Goal: Information Seeking & Learning: Check status

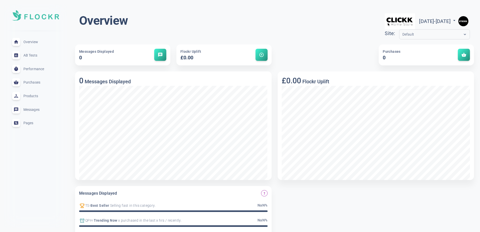
click at [419, 19] on span "[DATE] - [DATE]" at bounding box center [438, 21] width 38 height 6
select select "8"
select select "2025"
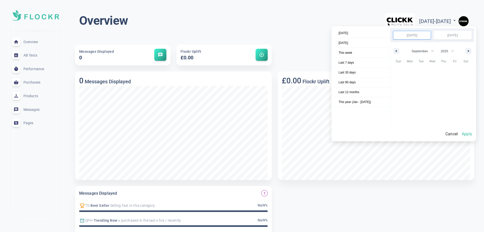
scroll to position [69089, 0]
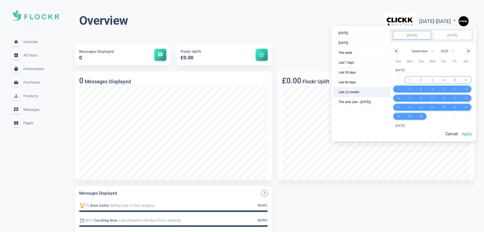
click at [358, 95] on span "Last 12 months" at bounding box center [362, 92] width 57 height 10
select select "9"
select select "2024"
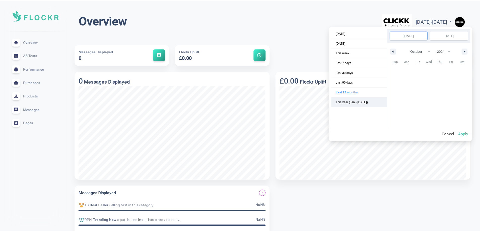
scroll to position [68459, 0]
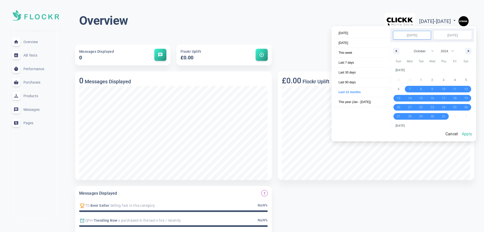
click at [471, 136] on button "Apply" at bounding box center [467, 134] width 14 height 11
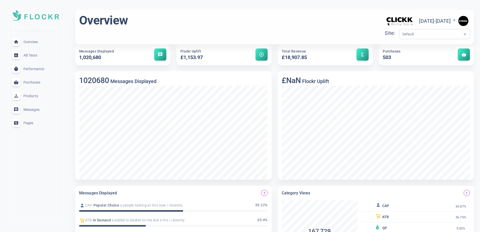
scroll to position [0, 0]
click at [227, 51] on div "Flockr Uplift £1,153.97" at bounding box center [210, 54] width 58 height 13
click at [399, 31] on div "Default" at bounding box center [434, 34] width 71 height 10
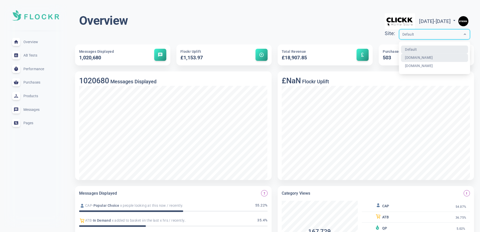
click at [31, 98] on div "Products expand_less" at bounding box center [35, 96] width 55 height 14
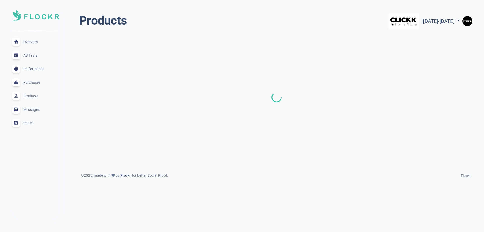
click at [36, 109] on span "Messages" at bounding box center [41, 109] width 36 height 0
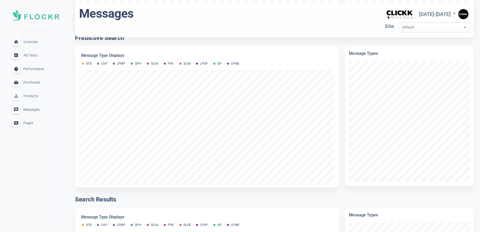
scroll to position [126, 0]
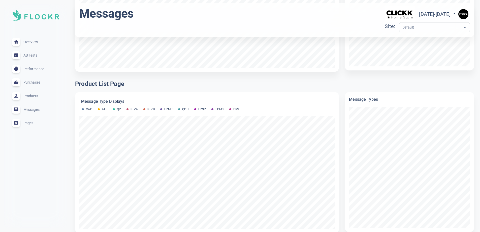
click at [32, 55] on span "AB Tests" at bounding box center [41, 55] width 36 height 0
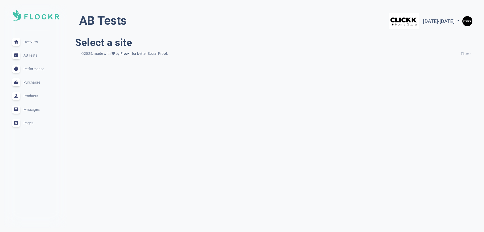
click at [32, 65] on div "Performance expand_less" at bounding box center [35, 69] width 55 height 14
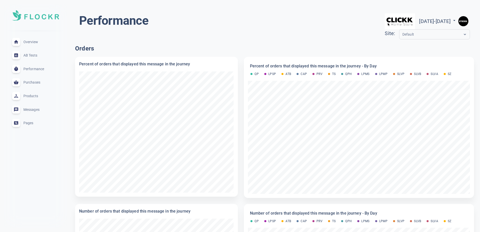
click at [36, 84] on div "Purchases expand_less" at bounding box center [35, 83] width 55 height 14
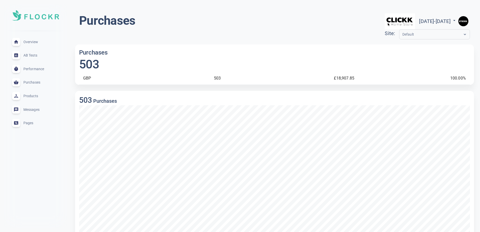
click at [38, 96] on span "Products" at bounding box center [41, 96] width 36 height 0
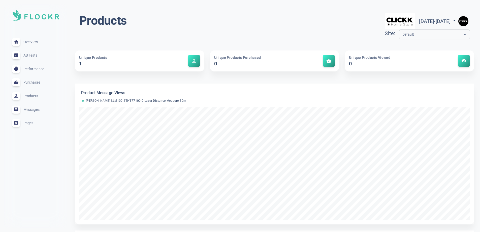
click at [463, 61] on span "visibility_icon" at bounding box center [464, 60] width 5 height 5
click at [400, 35] on div "Default" at bounding box center [430, 35] width 61 height 6
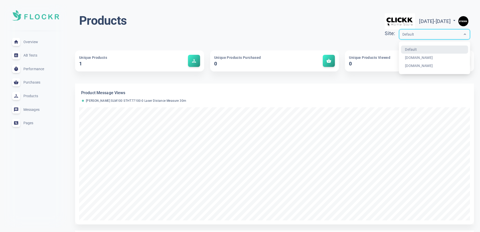
click at [206, 33] on div "Products [DATE] - [DATE] menu Site: option Default focused, 1 of 3. 3 results a…" at bounding box center [274, 27] width 391 height 28
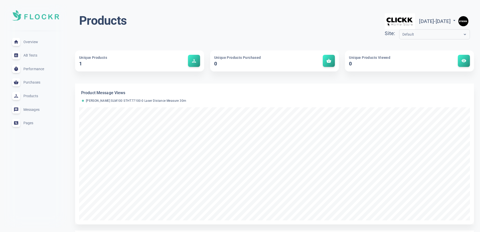
click at [36, 42] on span "Overview" at bounding box center [41, 42] width 36 height 0
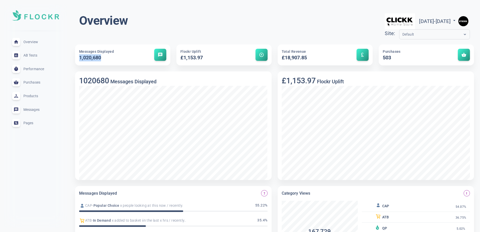
drag, startPoint x: 104, startPoint y: 60, endPoint x: 76, endPoint y: 55, distance: 28.5
click at [76, 55] on div "Messages Displayed 1,020,680 message" at bounding box center [122, 54] width 95 height 21
drag, startPoint x: 315, startPoint y: 57, endPoint x: 279, endPoint y: 51, distance: 36.3
click at [279, 51] on div "Total Revenue £18,907.85 currency_pound" at bounding box center [325, 54] width 95 height 21
click at [419, 20] on span "[DATE] - [DATE]" at bounding box center [438, 21] width 38 height 6
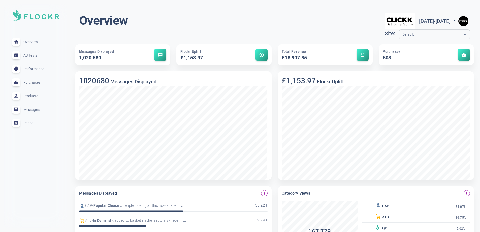
select select "9"
select select "2024"
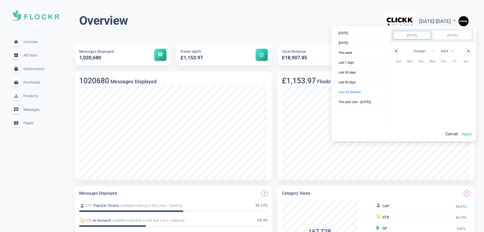
scroll to position [68459, 0]
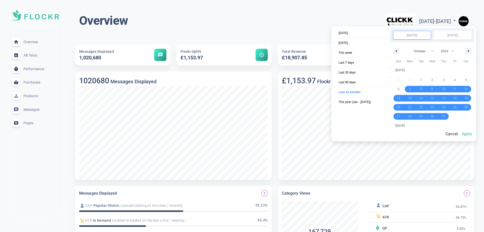
click at [423, 37] on input "[DATE]" at bounding box center [412, 35] width 38 height 8
click at [396, 50] on button "button" at bounding box center [396, 51] width 6 height 6
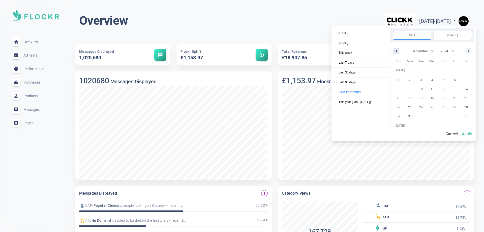
click at [396, 50] on button "button" at bounding box center [396, 51] width 6 height 6
select select "7"
select select "2024"
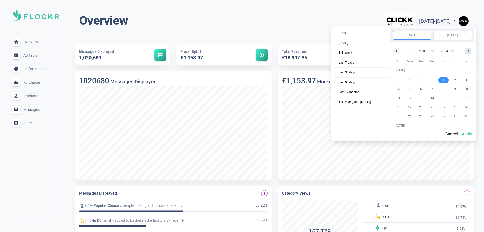
click at [471, 50] on button "button" at bounding box center [468, 51] width 6 height 6
click at [471, 49] on button "button" at bounding box center [468, 51] width 6 height 6
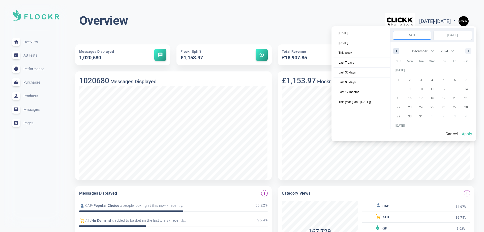
click at [398, 51] on button "button" at bounding box center [396, 51] width 6 height 6
select select "10"
select select "2024"
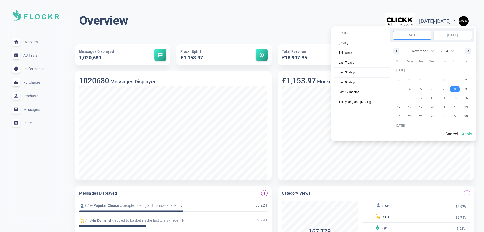
click at [425, 35] on input "[DATE]" at bounding box center [412, 35] width 38 height 8
click at [396, 48] on div "January February March April May June July August September October November [D…" at bounding box center [433, 49] width 84 height 15
click at [396, 49] on button "button" at bounding box center [396, 51] width 6 height 6
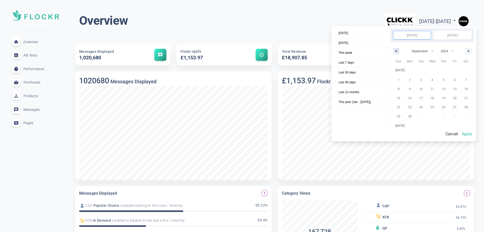
click at [400, 52] on div "January February March April May June July August September October November [D…" at bounding box center [433, 49] width 84 height 15
click at [399, 51] on button "button" at bounding box center [396, 51] width 6 height 6
select select "7"
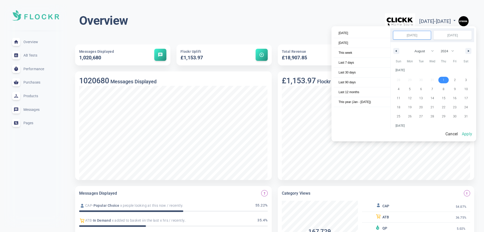
select select "2024"
select select "7"
select select "2024"
click at [423, 29] on div "[DATE] [DATE]" at bounding box center [433, 35] width 84 height 14
click at [362, 84] on span "Last 90 days" at bounding box center [362, 82] width 57 height 10
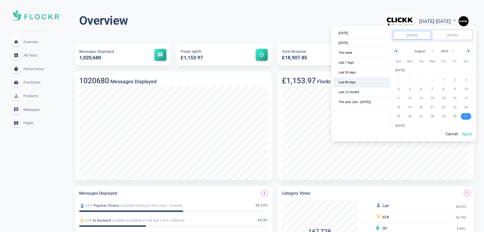
select select "6"
select select "2025"
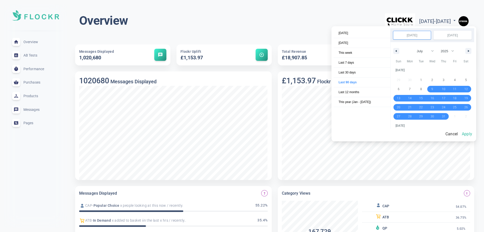
click at [424, 35] on input "[DATE]" at bounding box center [412, 35] width 38 height 8
click at [391, 49] on div "January February March April May June July August September October November [D…" at bounding box center [433, 49] width 84 height 15
click at [396, 50] on button "button" at bounding box center [396, 51] width 6 height 6
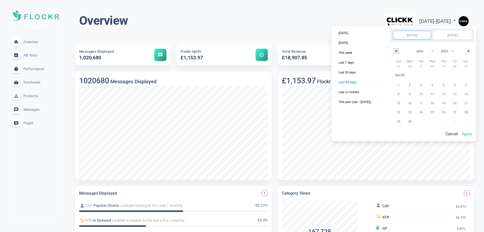
click at [396, 50] on button "button" at bounding box center [396, 51] width 6 height 6
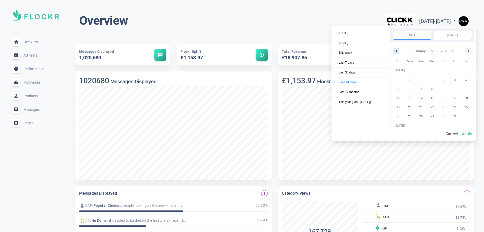
click at [396, 50] on button "button" at bounding box center [396, 51] width 6 height 6
select select "11"
select select "2024"
click at [396, 50] on button "button" at bounding box center [396, 51] width 6 height 6
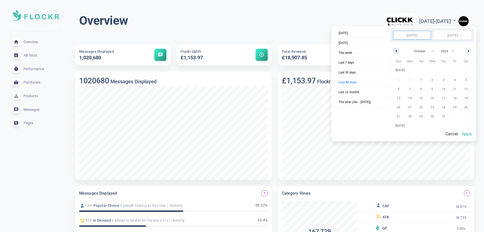
click at [396, 50] on button "button" at bounding box center [396, 51] width 6 height 6
select select "7"
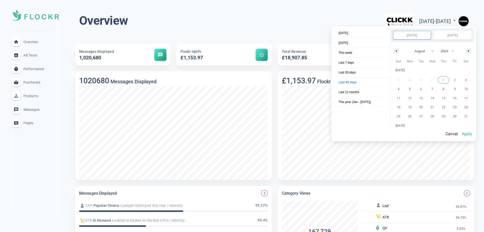
select select "2024"
select select "7"
select select "2024"
click at [422, 35] on input "[DATE]" at bounding box center [412, 35] width 38 height 8
click at [363, 88] on span "Last 12 months" at bounding box center [362, 92] width 57 height 10
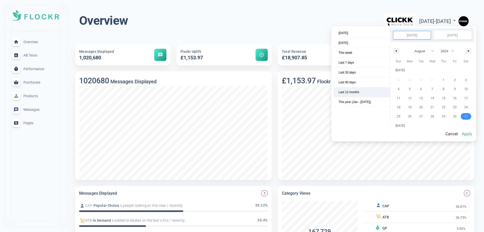
select select "9"
select select "2024"
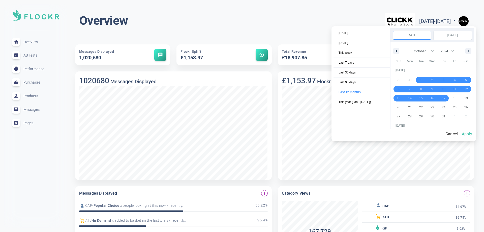
drag, startPoint x: 425, startPoint y: 78, endPoint x: 445, endPoint y: 94, distance: 25.2
select select "9"
select select "2024"
click at [397, 51] on button "button" at bounding box center [396, 51] width 6 height 6
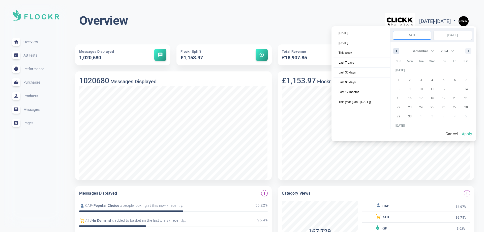
click at [397, 51] on icon "button" at bounding box center [395, 51] width 3 height 2
click at [398, 51] on button "button" at bounding box center [396, 51] width 6 height 6
select select "6"
drag, startPoint x: 420, startPoint y: 80, endPoint x: 431, endPoint y: 114, distance: 35.7
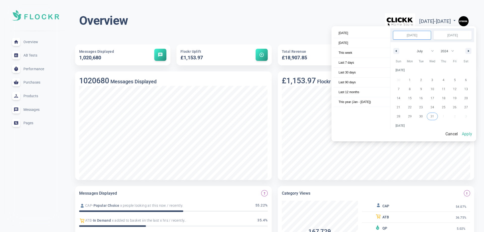
select select "6"
select select "2024"
click at [470, 51] on icon "button" at bounding box center [469, 51] width 3 height 2
click at [471, 51] on button "button" at bounding box center [468, 51] width 6 height 6
select select "8"
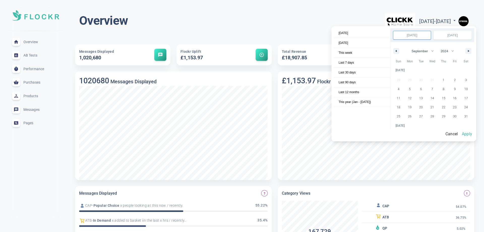
scroll to position [68403, 0]
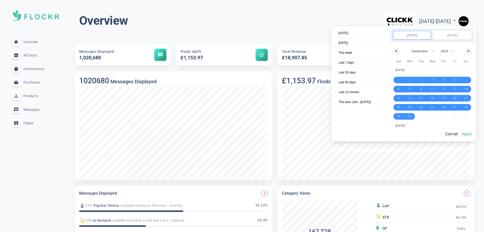
drag, startPoint x: 399, startPoint y: 80, endPoint x: 415, endPoint y: 116, distance: 39.2
select select "8"
select select "2024"
click at [467, 133] on button "Apply" at bounding box center [467, 134] width 14 height 11
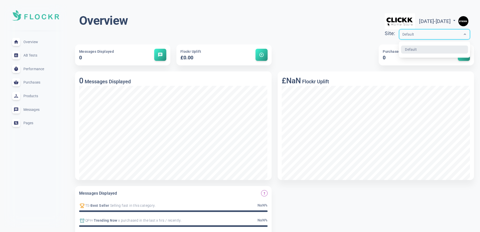
click at [411, 36] on div "Default" at bounding box center [430, 35] width 61 height 6
click at [419, 25] on div "[DATE] - [DATE]" at bounding box center [438, 21] width 38 height 8
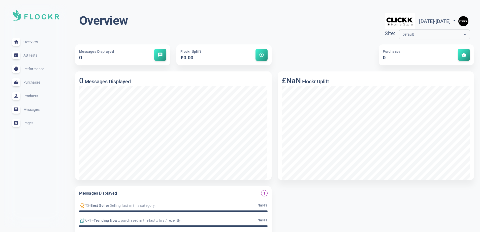
click at [419, 21] on span "[DATE] - [DATE]" at bounding box center [438, 21] width 38 height 6
select select "8"
select select "2024"
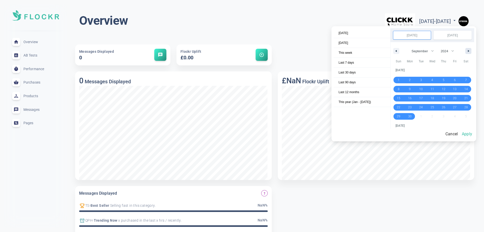
click at [470, 50] on icon "button" at bounding box center [469, 51] width 3 height 2
select select "9"
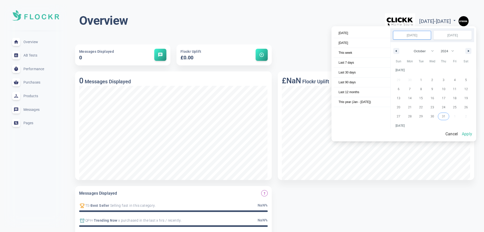
drag, startPoint x: 422, startPoint y: 81, endPoint x: 445, endPoint y: 115, distance: 41.2
select select "9"
select select "2024"
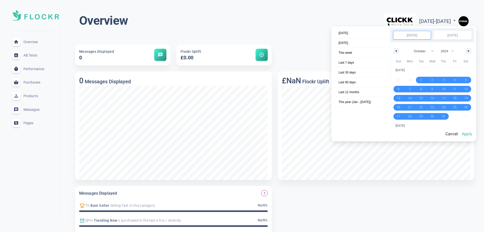
drag, startPoint x: 424, startPoint y: 80, endPoint x: 446, endPoint y: 115, distance: 41.6
select select "9"
select select "2024"
click at [470, 137] on button "Apply" at bounding box center [467, 134] width 14 height 11
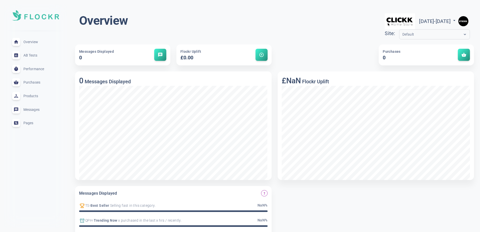
click at [343, 49] on div at bounding box center [322, 51] width 101 height 27
click at [443, 19] on span "[DATE] - [DATE]" at bounding box center [438, 21] width 38 height 6
select select "9"
select select "2024"
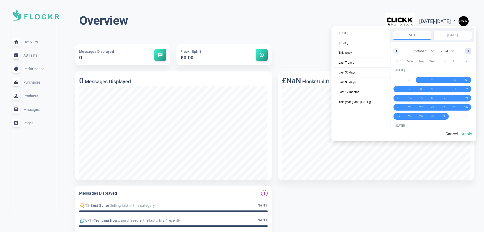
click at [470, 50] on icon "button" at bounding box center [469, 51] width 3 height 2
select select "10"
drag, startPoint x: 452, startPoint y: 79, endPoint x: 468, endPoint y: 119, distance: 43.3
select select "10"
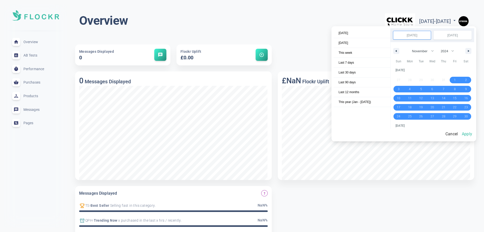
select select "2024"
click at [471, 134] on button "Apply" at bounding box center [467, 134] width 14 height 11
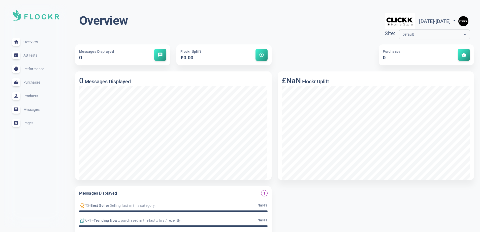
click at [445, 32] on div "Default" at bounding box center [430, 35] width 61 height 6
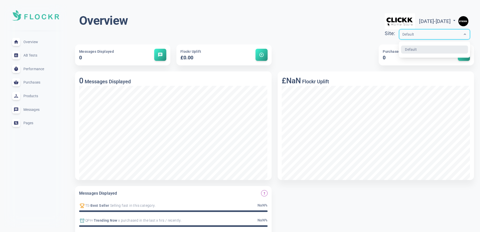
click at [416, 37] on div "Default" at bounding box center [430, 35] width 61 height 6
click at [442, 20] on span "[DATE] - [DATE]" at bounding box center [438, 21] width 38 height 6
select select "10"
select select "2024"
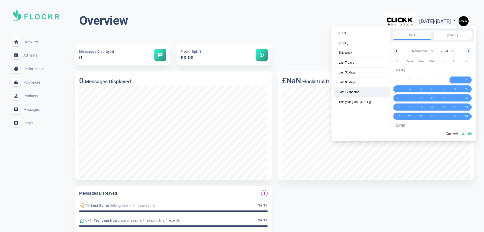
click at [348, 91] on span "Last 12 months" at bounding box center [362, 92] width 57 height 10
select select "9"
select select "2024"
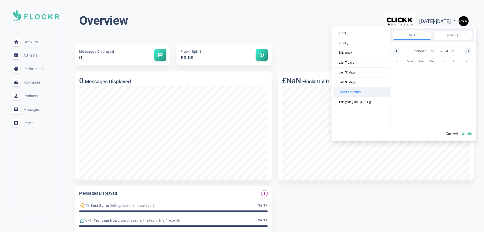
scroll to position [68459, 0]
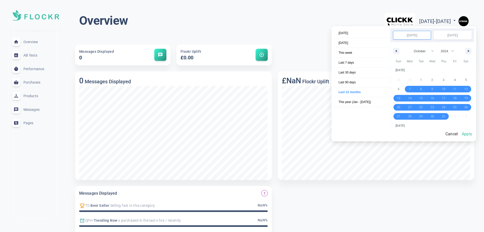
click at [473, 133] on button "Apply" at bounding box center [467, 134] width 14 height 11
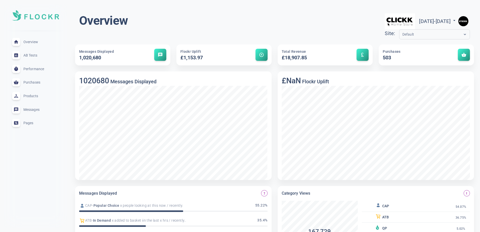
drag, startPoint x: 238, startPoint y: 3, endPoint x: 222, endPoint y: 1, distance: 15.8
click at [238, 2] on div "Overview [DATE] - [DATE] menu Site: Default Messages Displayed 1,020,680 messag…" at bounding box center [238, 207] width 484 height 415
click at [425, 21] on span "[DATE] - [DATE]" at bounding box center [438, 21] width 38 height 6
select select "9"
select select "2024"
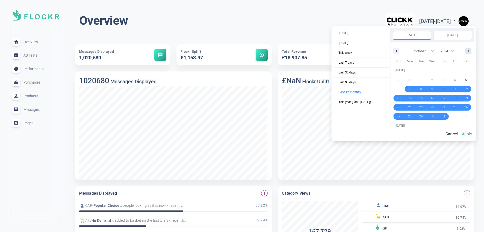
click at [470, 50] on button "button" at bounding box center [468, 51] width 6 height 6
select select "0"
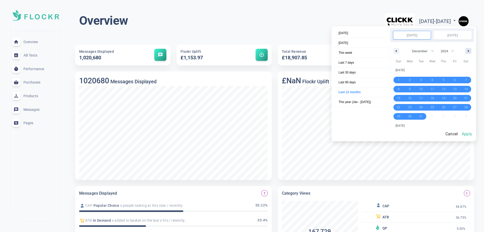
select select "2025"
drag, startPoint x: 431, startPoint y: 79, endPoint x: 455, endPoint y: 117, distance: 45.2
select select "2025"
click at [470, 134] on button "Apply" at bounding box center [467, 134] width 14 height 11
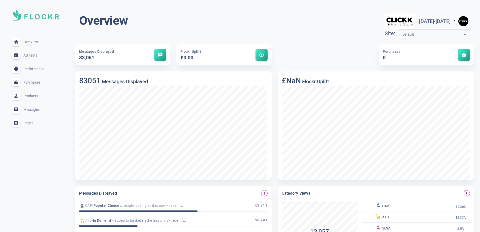
click at [419, 22] on span "[DATE] - [DATE]" at bounding box center [438, 21] width 38 height 6
select select "2025"
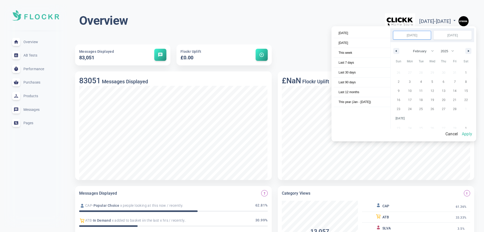
select select "2"
drag, startPoint x: 431, startPoint y: 77, endPoint x: 413, endPoint y: 87, distance: 20.1
select select "2"
select select "2025"
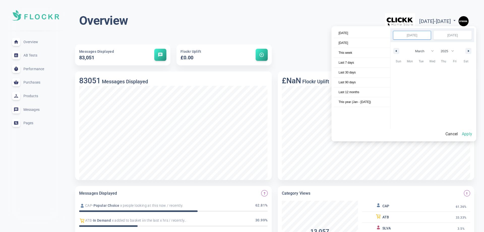
scroll to position [68736, 0]
drag, startPoint x: 414, startPoint y: 86, endPoint x: 409, endPoint y: 85, distance: 4.7
select select "2"
select select "2025"
select select "11"
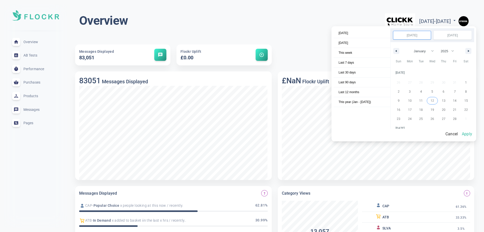
select select "2024"
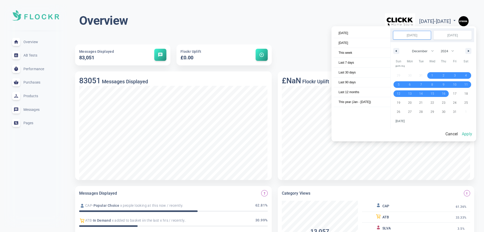
select select "0"
select select "2025"
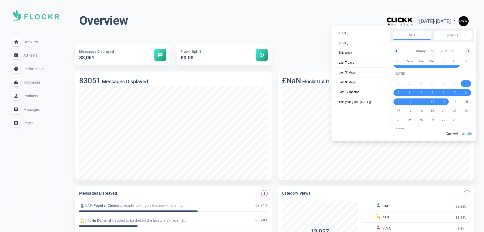
select select "1"
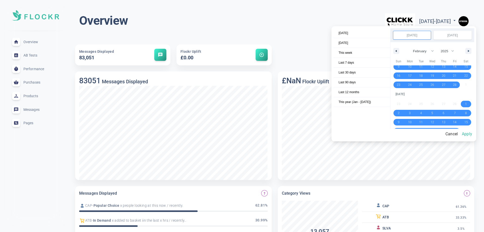
scroll to position [68736, 0]
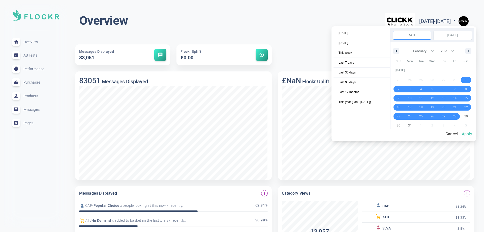
drag, startPoint x: 433, startPoint y: 95, endPoint x: 452, endPoint y: 112, distance: 25.9
select select "2025"
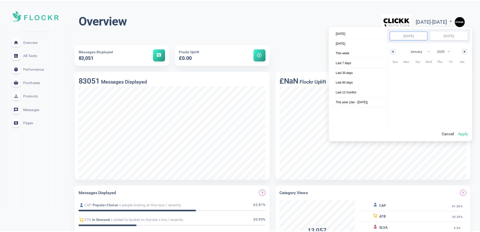
scroll to position [68625, 0]
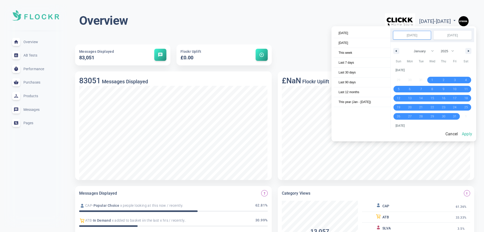
click at [474, 138] on button "Apply" at bounding box center [467, 134] width 14 height 11
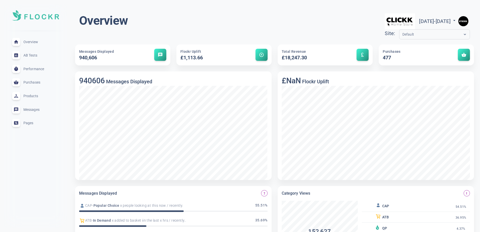
click at [462, 17] on img "button" at bounding box center [464, 21] width 10 height 10
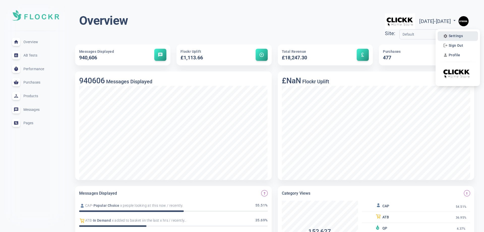
click at [457, 34] on span "Settings" at bounding box center [456, 36] width 14 height 4
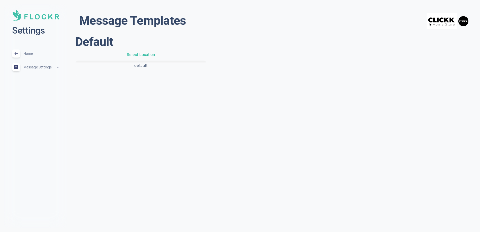
click at [53, 69] on div "Message Settings expand_less" at bounding box center [35, 67] width 55 height 14
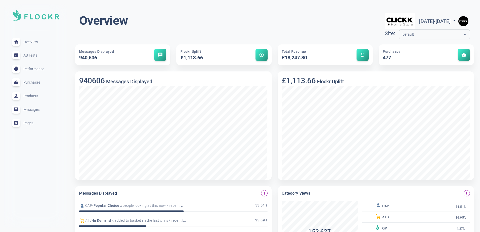
click at [419, 19] on span "Wed Jan 01 2025 - Fri Mar 28 2025" at bounding box center [438, 21] width 38 height 6
select select "2025"
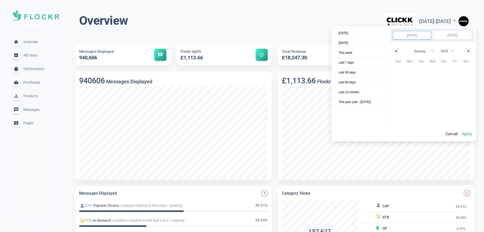
scroll to position [68625, 0]
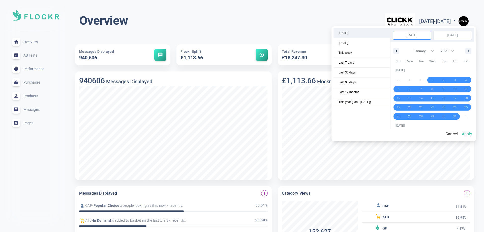
click at [360, 35] on span "[DATE]" at bounding box center [362, 33] width 57 height 10
select select "9"
select select "2025"
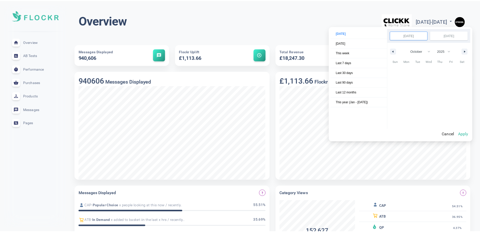
scroll to position [69145, 0]
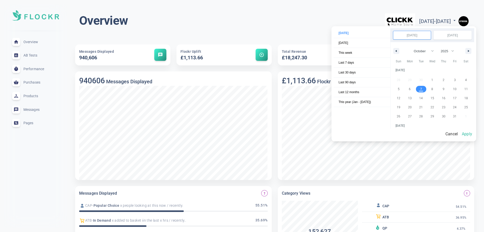
click at [472, 137] on button "Apply" at bounding box center [467, 134] width 14 height 11
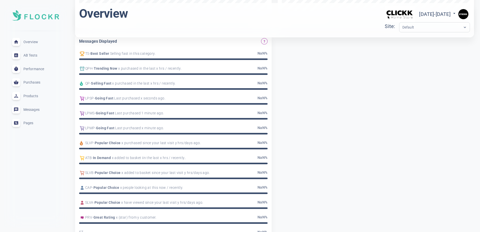
scroll to position [183, 0]
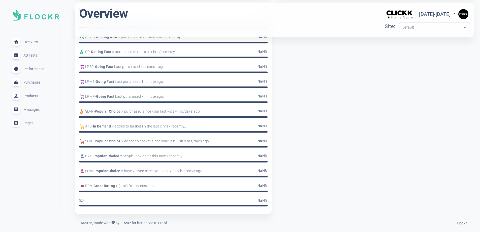
click at [30, 69] on span "Performance" at bounding box center [41, 69] width 36 height 0
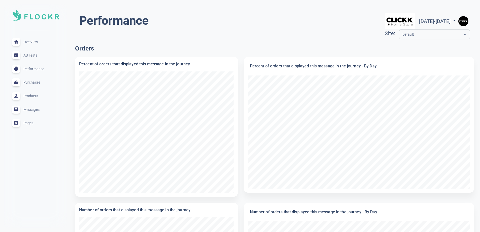
click at [403, 33] on input "text" at bounding box center [423, 35] width 40 height 6
click at [401, 47] on div "Default" at bounding box center [434, 49] width 67 height 8
click at [462, 33] on div at bounding box center [465, 34] width 10 height 10
click at [442, 22] on span "Tue Oct 07 2025 - Tue Oct 07 2025" at bounding box center [438, 21] width 38 height 6
select select "9"
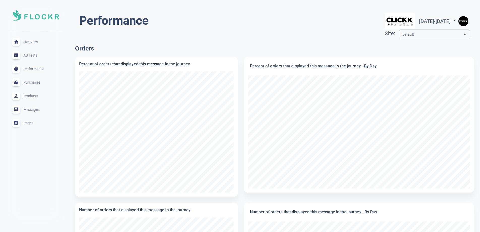
select select "2025"
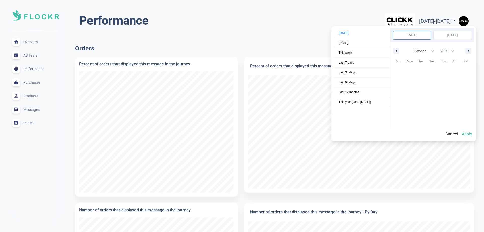
scroll to position [69145, 0]
click at [359, 95] on span "Last 12 months" at bounding box center [362, 92] width 57 height 10
select select "9"
select select "2024"
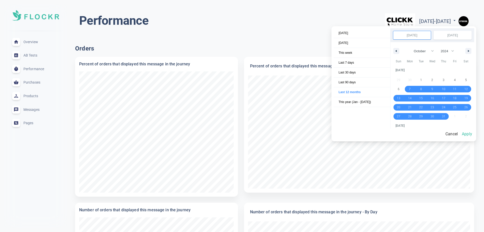
click at [468, 135] on button "Apply" at bounding box center [467, 134] width 14 height 11
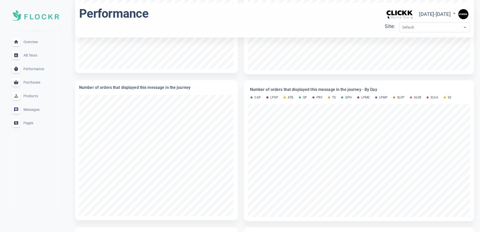
scroll to position [126, 0]
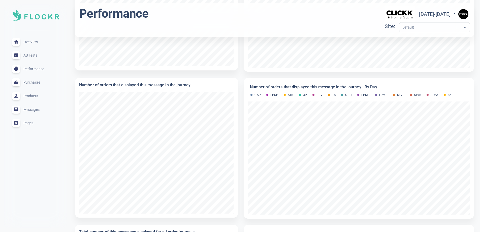
click at [29, 42] on span "Overview" at bounding box center [41, 42] width 36 height 0
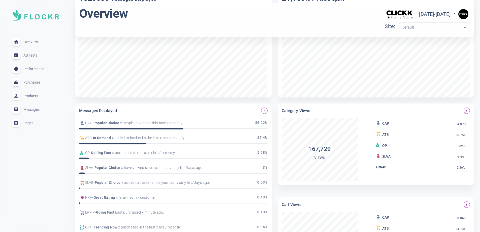
scroll to position [108, 0]
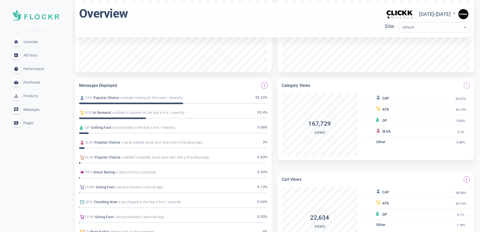
click at [467, 85] on span "priority_high" at bounding box center [466, 85] width 3 height 3
click at [378, 98] on icon at bounding box center [378, 99] width 3 height 2
